Goal: Navigation & Orientation: Find specific page/section

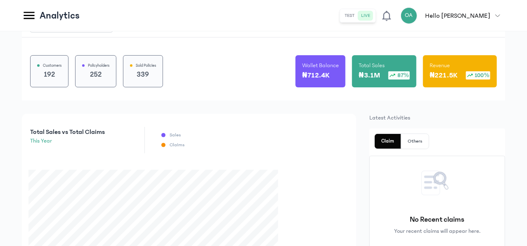
scroll to position [68, 0]
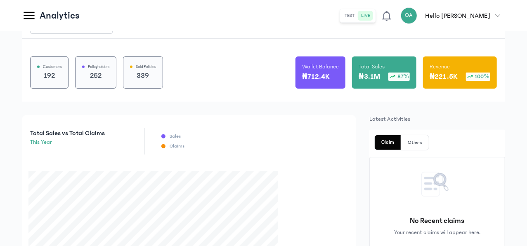
click at [358, 14] on button "test" at bounding box center [350, 16] width 16 height 10
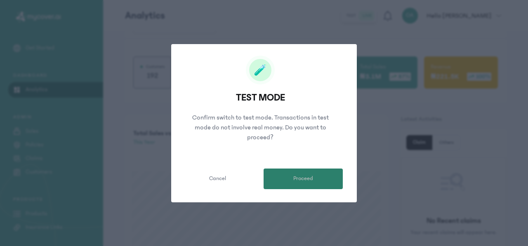
click at [290, 181] on button "Proceed" at bounding box center [303, 179] width 79 height 21
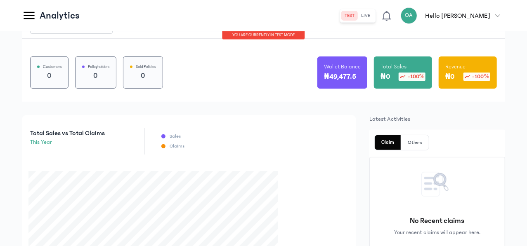
scroll to position [0, 0]
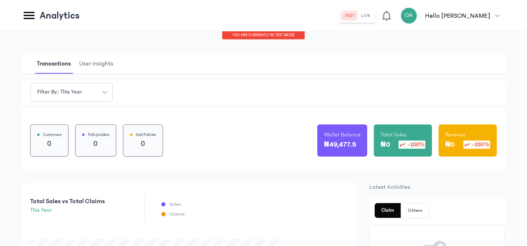
click at [115, 61] on span "User Insights" at bounding box center [97, 63] width 38 height 19
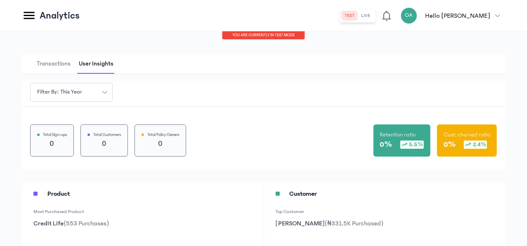
scroll to position [64, 0]
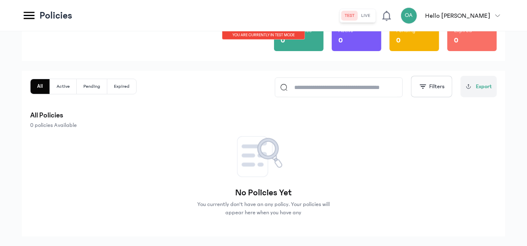
scroll to position [99, 0]
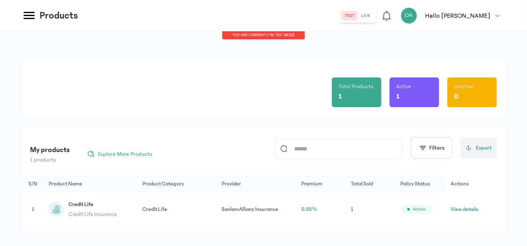
click at [374, 14] on button "live" at bounding box center [366, 16] width 16 height 10
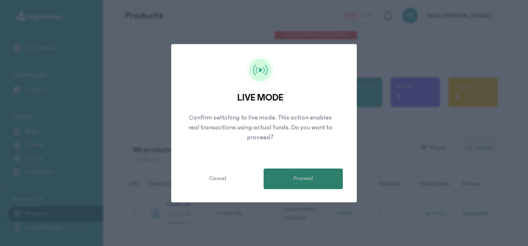
click at [302, 170] on button "Proceed" at bounding box center [303, 179] width 79 height 21
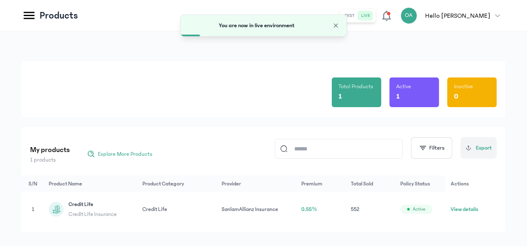
scroll to position [20, 0]
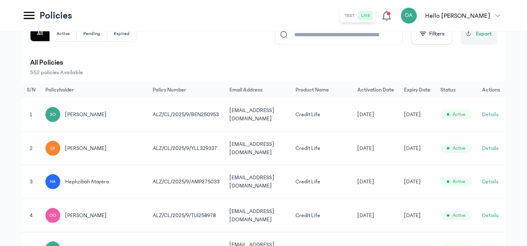
scroll to position [66, 0]
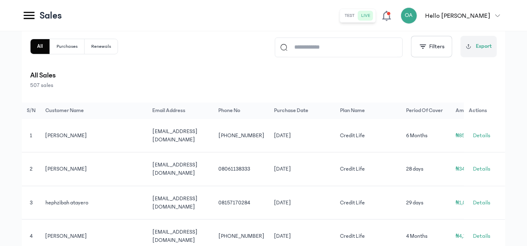
scroll to position [126, 0]
click at [480, 139] on span "Details" at bounding box center [481, 135] width 17 height 8
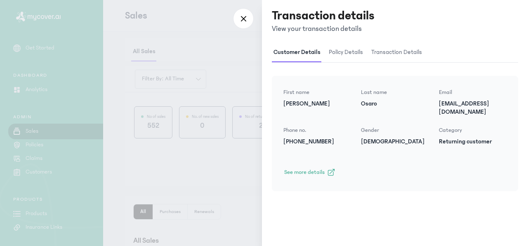
click at [356, 50] on span "policy details" at bounding box center [346, 52] width 38 height 19
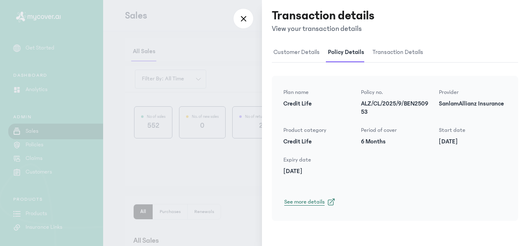
click at [324, 203] on link "See more details" at bounding box center [393, 202] width 226 height 13
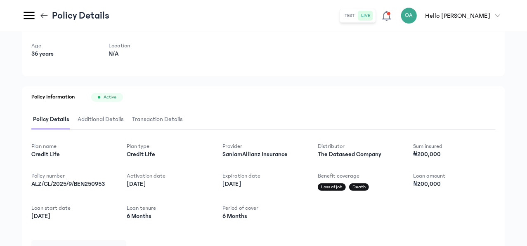
scroll to position [68, 0]
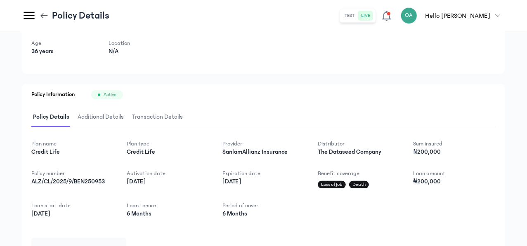
click at [125, 119] on span "Additional Details" at bounding box center [100, 117] width 49 height 19
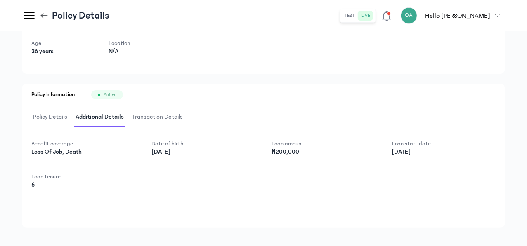
click at [184, 111] on span "Transaction Details" at bounding box center [157, 117] width 54 height 19
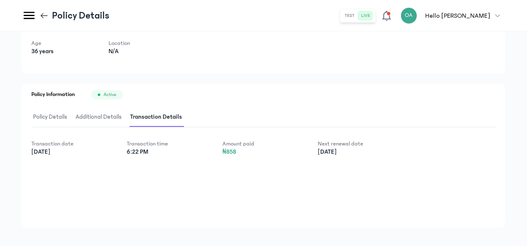
click at [69, 114] on span "Policy Details" at bounding box center [50, 117] width 38 height 19
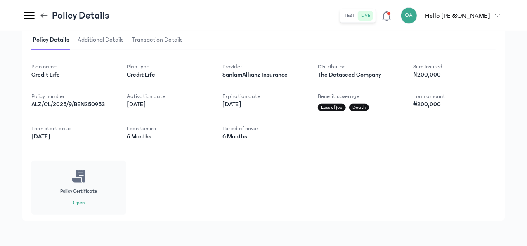
scroll to position [148, 0]
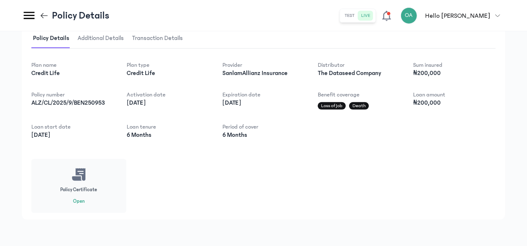
click at [85, 205] on button "Open" at bounding box center [79, 201] width 12 height 7
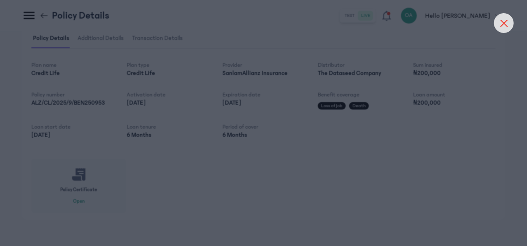
click at [507, 19] on div at bounding box center [504, 23] width 20 height 20
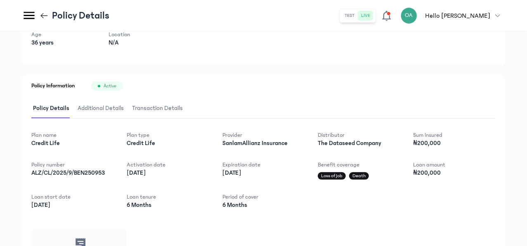
scroll to position [26, 0]
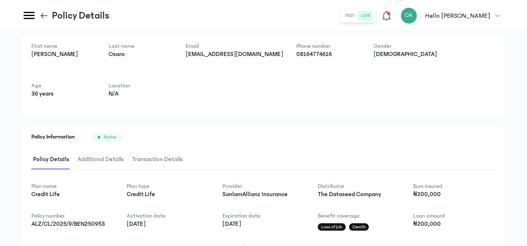
click at [184, 156] on span "Transaction Details" at bounding box center [157, 159] width 54 height 19
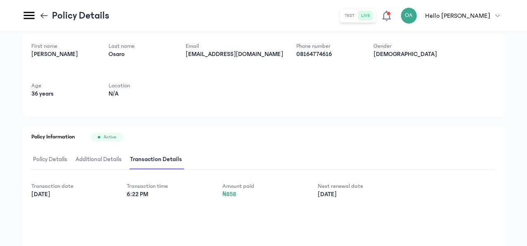
click at [69, 156] on span "Policy Details" at bounding box center [50, 159] width 38 height 19
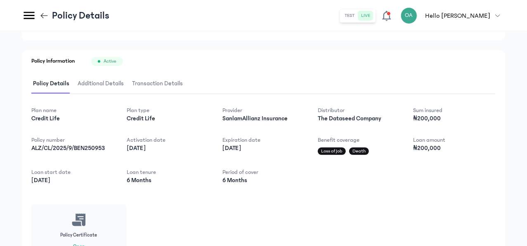
scroll to position [102, 0]
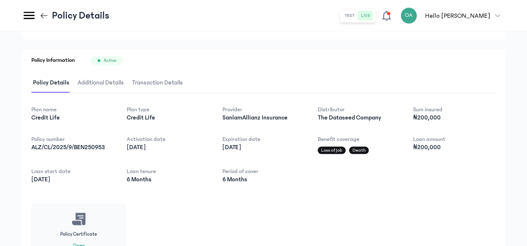
click at [48, 16] on icon at bounding box center [44, 15] width 7 height 0
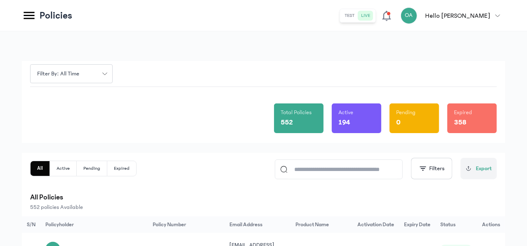
scroll to position [26, 0]
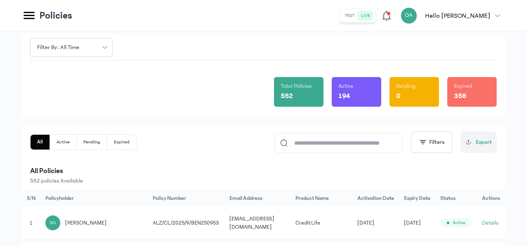
click at [136, 143] on button "Expired" at bounding box center [121, 142] width 29 height 15
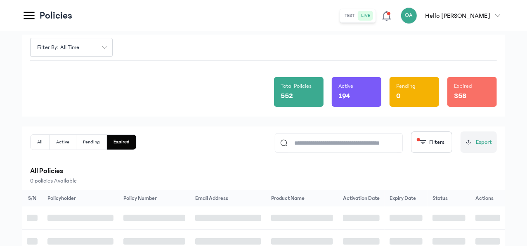
click at [136, 143] on button "Expired" at bounding box center [121, 142] width 29 height 15
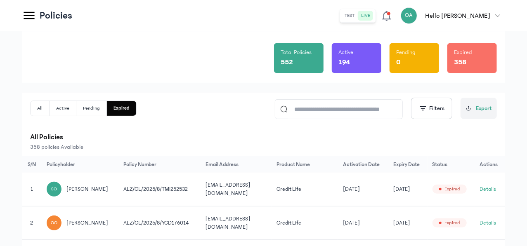
scroll to position [64, 0]
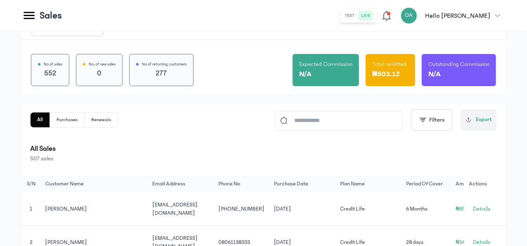
scroll to position [55, 0]
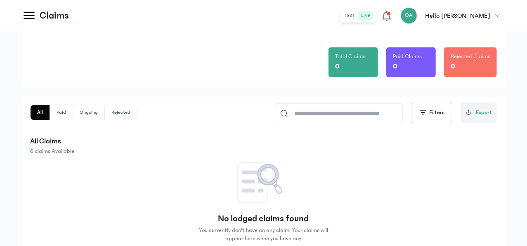
scroll to position [50, 0]
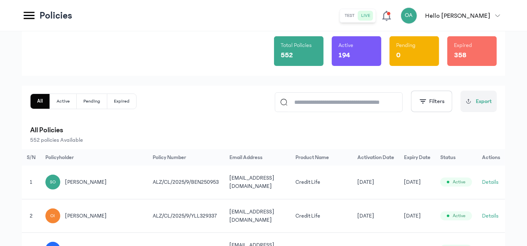
scroll to position [0, 66]
click at [488, 183] on button "Details" at bounding box center [490, 182] width 16 height 8
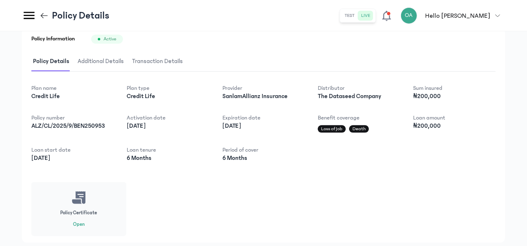
scroll to position [102, 0]
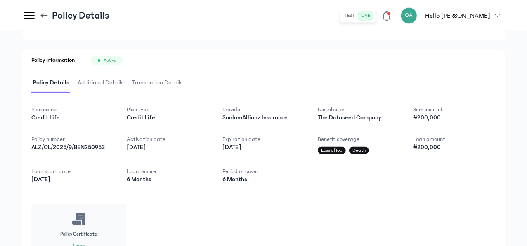
click at [125, 79] on span "Additional Details" at bounding box center [100, 82] width 49 height 19
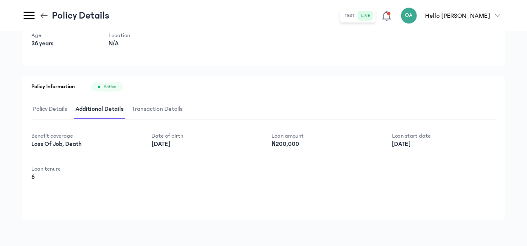
click at [184, 104] on span "Transaction Details" at bounding box center [157, 109] width 54 height 19
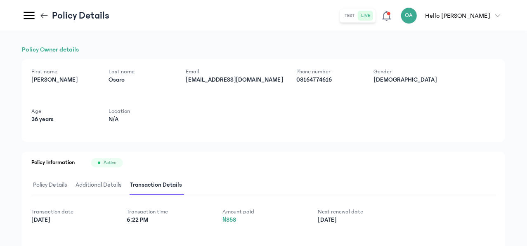
click at [109, 10] on div "Policy Details" at bounding box center [65, 15] width 87 height 14
click at [49, 17] on icon at bounding box center [44, 15] width 9 height 9
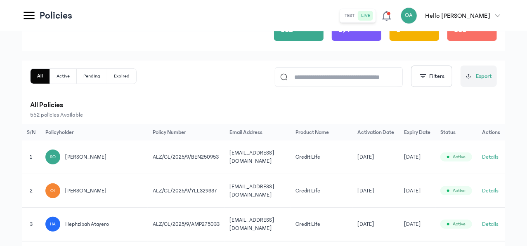
scroll to position [0, 66]
click at [493, 153] on button "Details" at bounding box center [490, 157] width 16 height 8
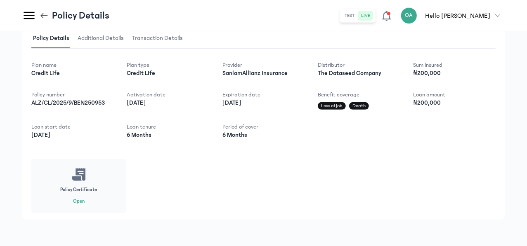
scroll to position [148, 0]
